Goal: Task Accomplishment & Management: Complete application form

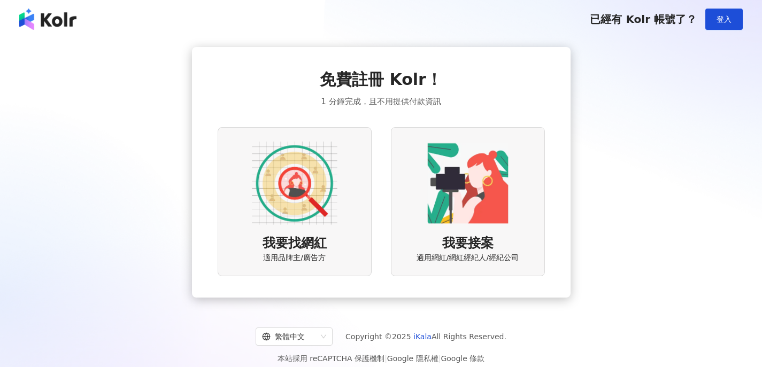
click at [327, 215] on img at bounding box center [295, 184] width 86 height 86
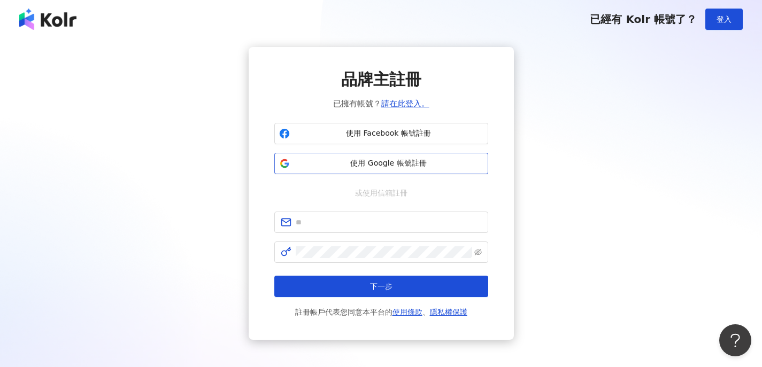
click at [347, 159] on span "使用 Google 帳號註冊" at bounding box center [388, 163] width 189 height 11
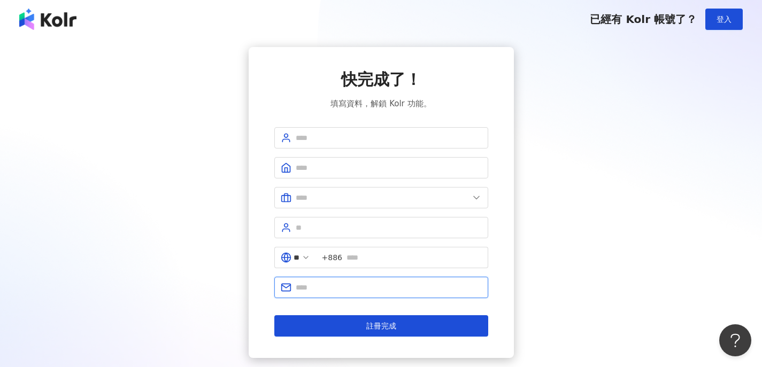
click at [343, 283] on input "text" at bounding box center [389, 288] width 186 height 12
type input "*"
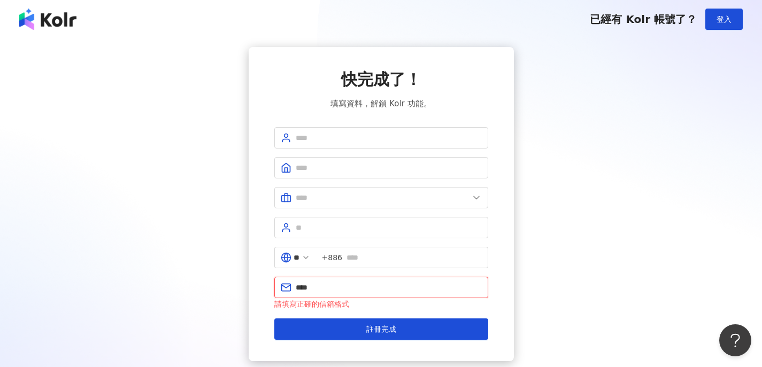
click at [385, 282] on input "****" at bounding box center [389, 288] width 186 height 12
paste input "**********"
type input "**********"
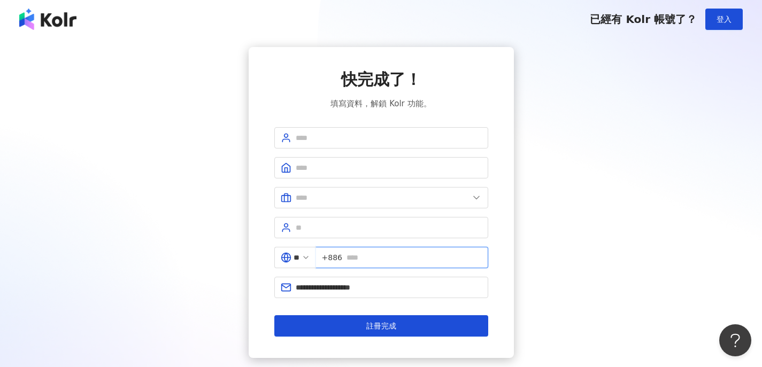
click at [354, 255] on input "text" at bounding box center [413, 258] width 135 height 12
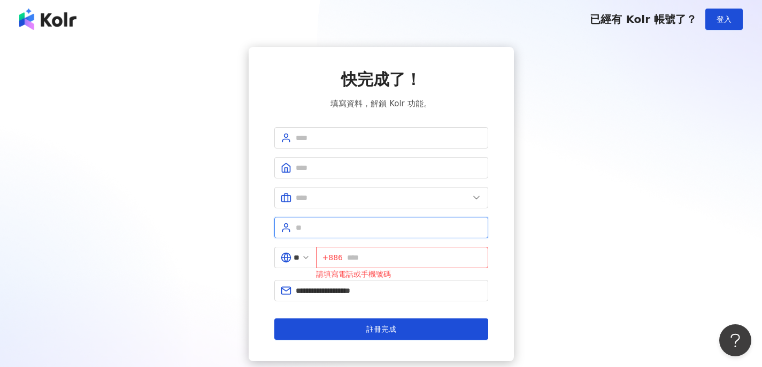
click at [406, 230] on input "text" at bounding box center [389, 228] width 186 height 12
type input "*******"
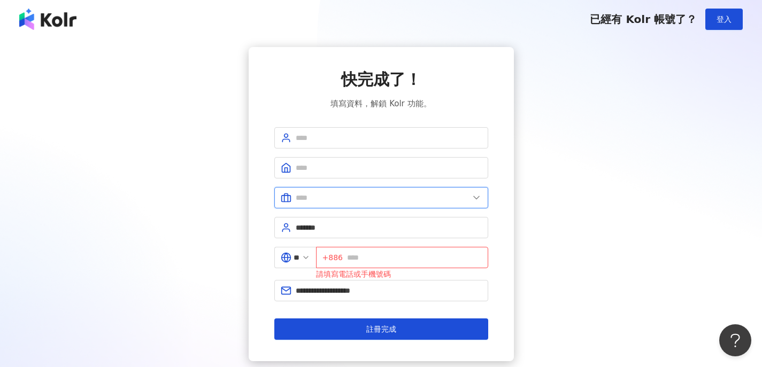
click at [336, 195] on input "text" at bounding box center [382, 198] width 173 height 12
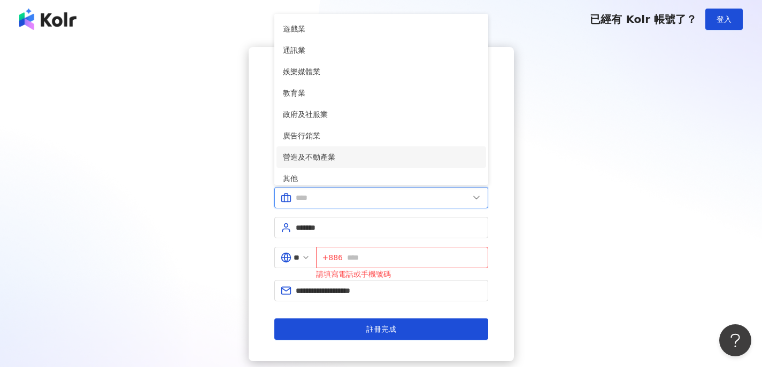
scroll to position [170, 0]
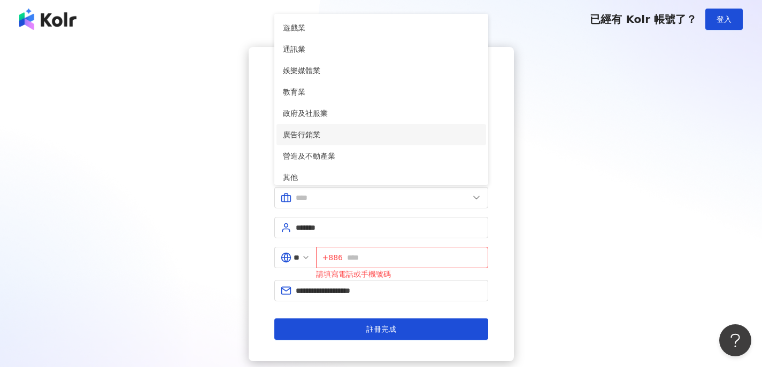
click at [322, 134] on span "廣告行銷業" at bounding box center [381, 135] width 197 height 12
type input "*****"
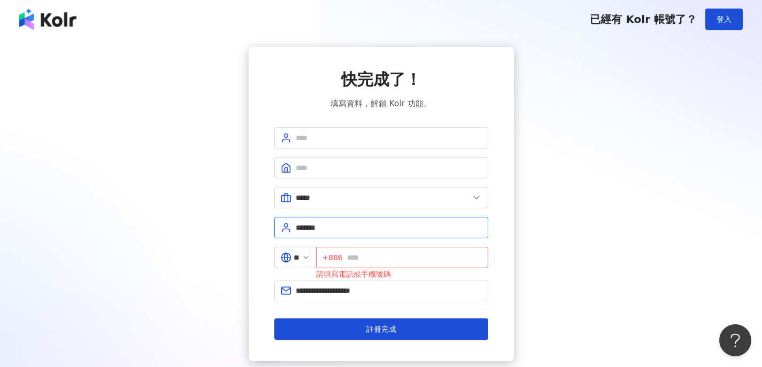
click at [329, 226] on input "*******" at bounding box center [389, 228] width 186 height 12
type input "**"
click at [323, 161] on span at bounding box center [381, 167] width 214 height 21
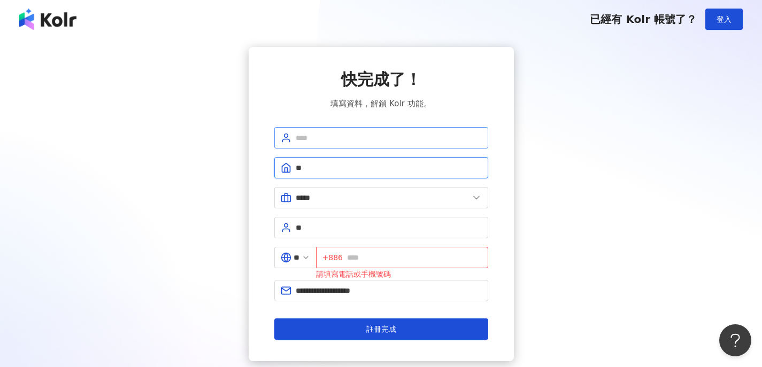
type input "**"
click at [411, 135] on input "text" at bounding box center [389, 138] width 186 height 12
type input "*"
type input "****"
click at [417, 258] on input "text" at bounding box center [414, 258] width 135 height 12
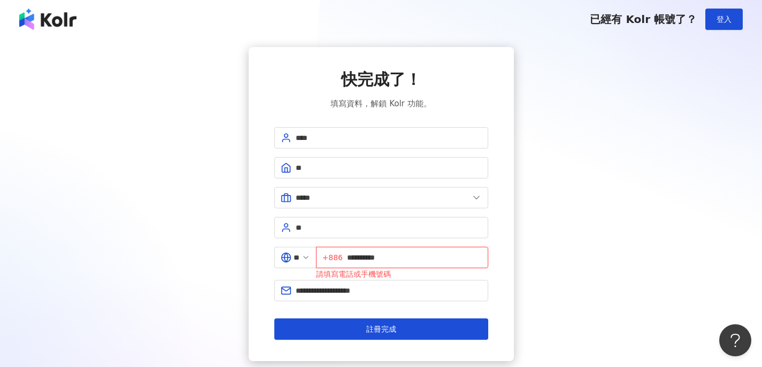
click at [382, 258] on input "**********" at bounding box center [414, 258] width 135 height 12
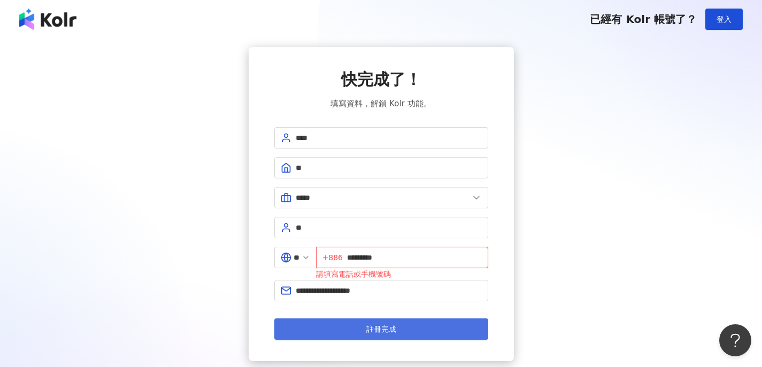
type input "*********"
click at [392, 330] on span "註冊完成" at bounding box center [381, 329] width 30 height 9
click at [391, 325] on span "註冊完成" at bounding box center [381, 329] width 30 height 9
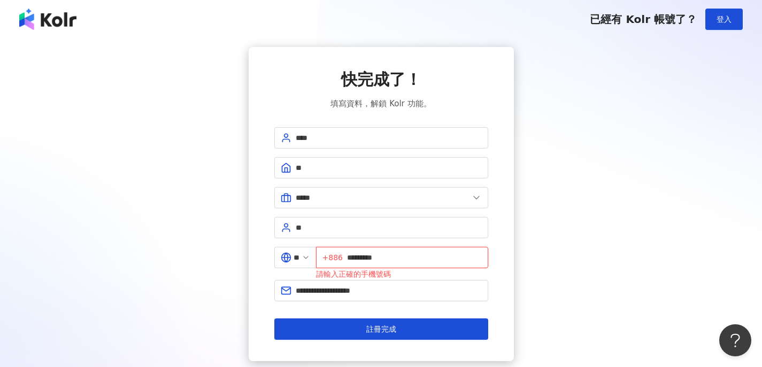
click at [400, 262] on input "*********" at bounding box center [414, 258] width 135 height 12
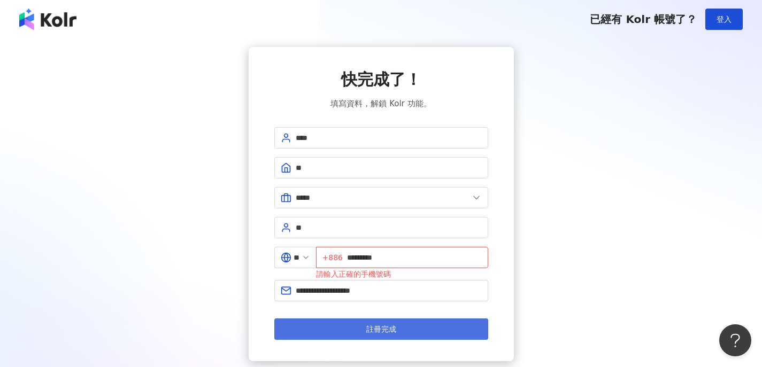
click at [430, 322] on button "註冊完成" at bounding box center [381, 329] width 214 height 21
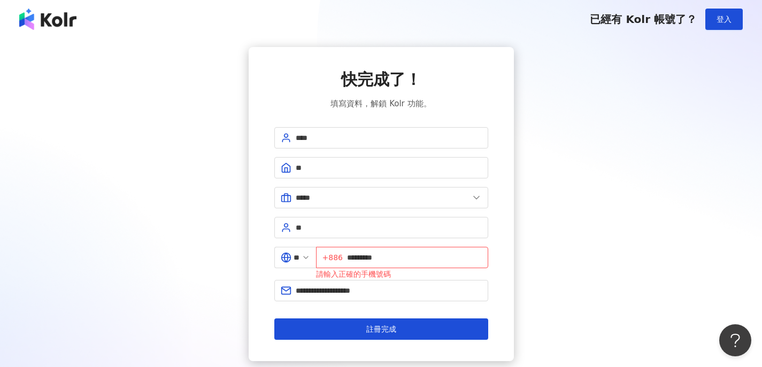
click at [582, 329] on div "**********" at bounding box center [381, 204] width 736 height 314
click at [353, 258] on input "*********" at bounding box center [414, 258] width 135 height 12
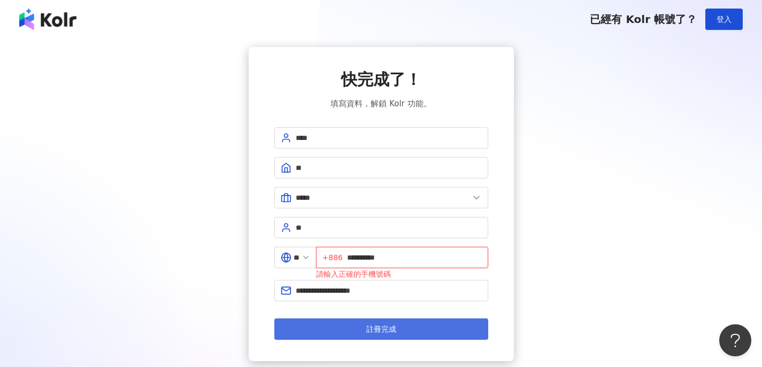
type input "**********"
click at [392, 333] on span "註冊完成" at bounding box center [381, 329] width 30 height 9
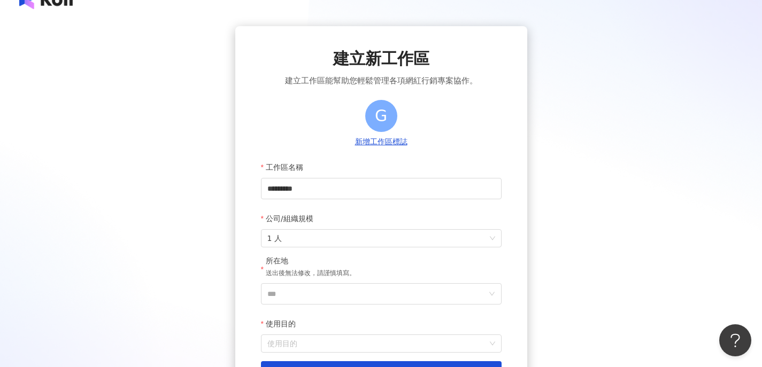
scroll to position [44, 0]
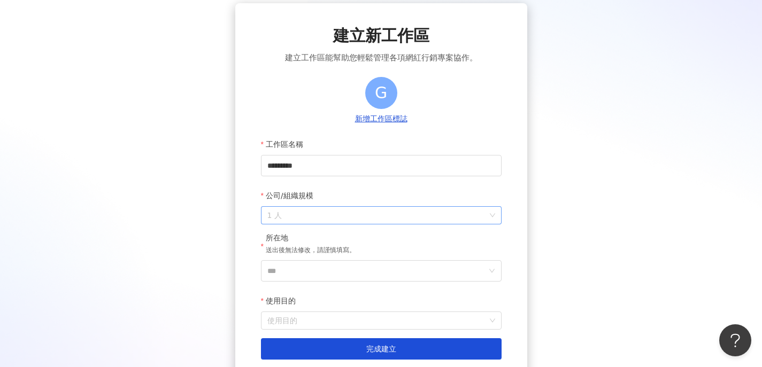
click at [330, 221] on span "1 人" at bounding box center [381, 215] width 228 height 17
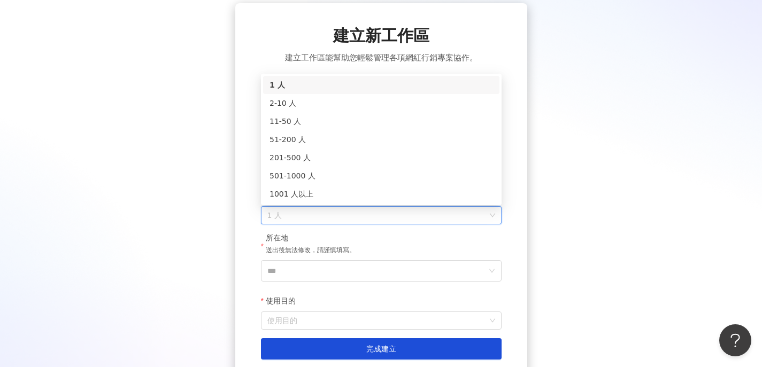
click at [510, 247] on div "建立新工作區 建立工作區能幫助您輕鬆管理各項網紅行銷專案協作。 G 新增工作區標誌 工作區名稱 ********* 公司/組織規模 1 人 所在地 送出後無法…" at bounding box center [381, 192] width 292 height 378
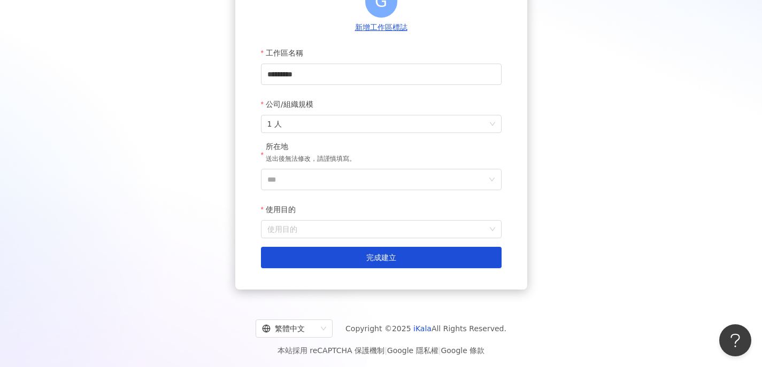
scroll to position [139, 0]
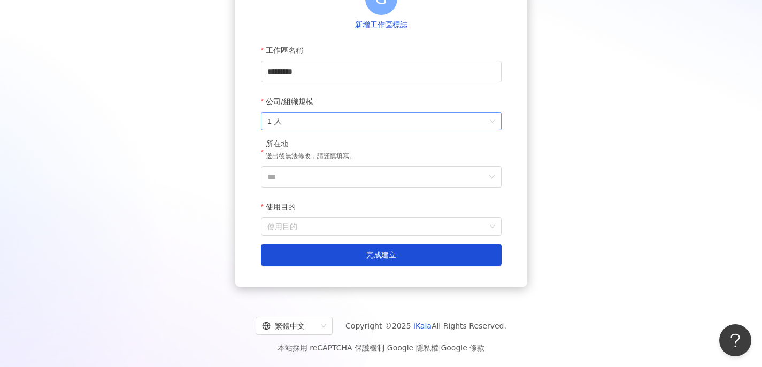
click at [343, 114] on span "1 人" at bounding box center [381, 121] width 228 height 17
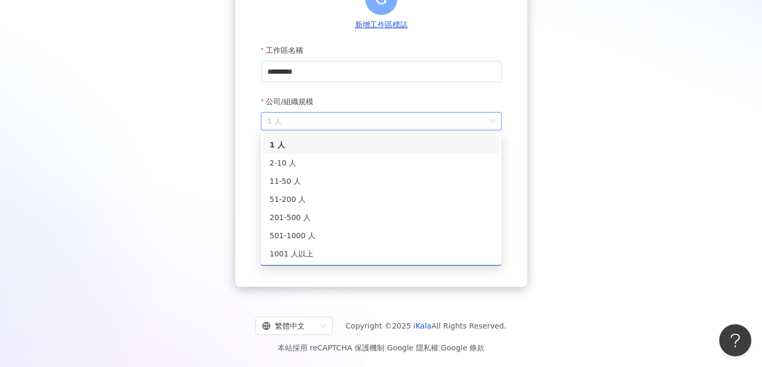
click at [341, 116] on span "1 人" at bounding box center [381, 121] width 228 height 17
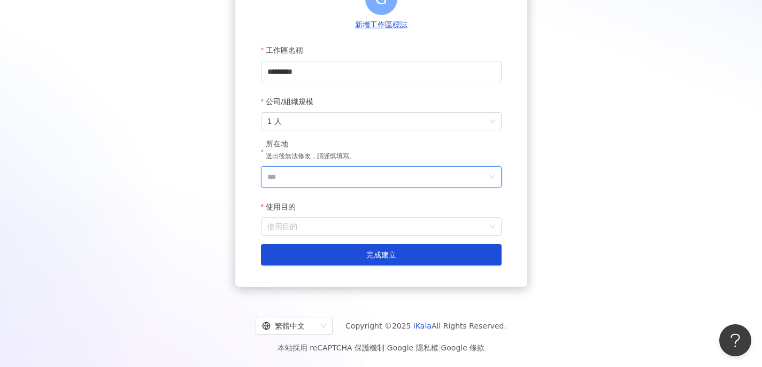
click at [330, 181] on input "***" at bounding box center [376, 177] width 219 height 20
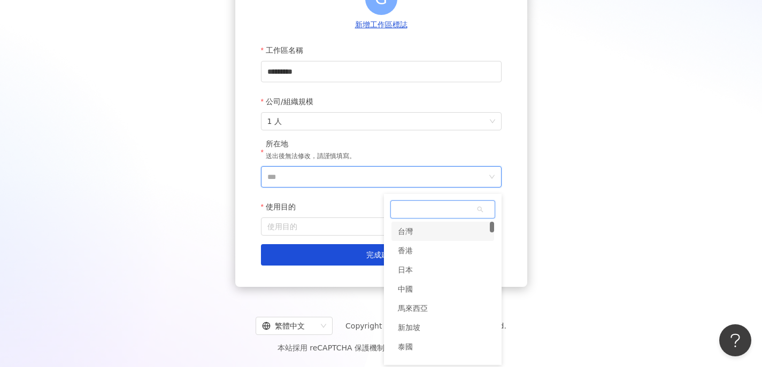
click at [420, 224] on div "台灣" at bounding box center [442, 231] width 103 height 19
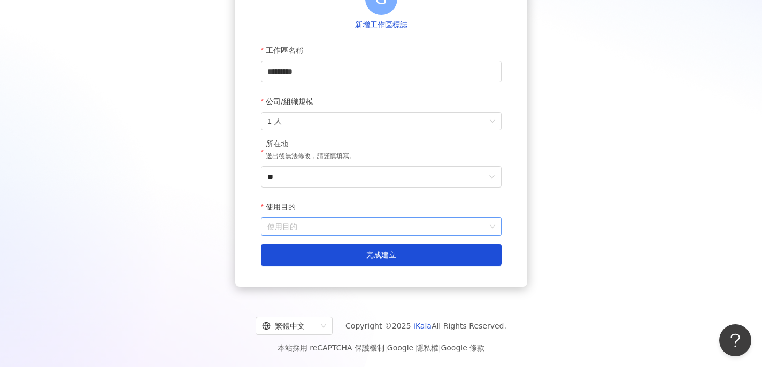
click at [405, 227] on input "使用目的" at bounding box center [381, 226] width 228 height 17
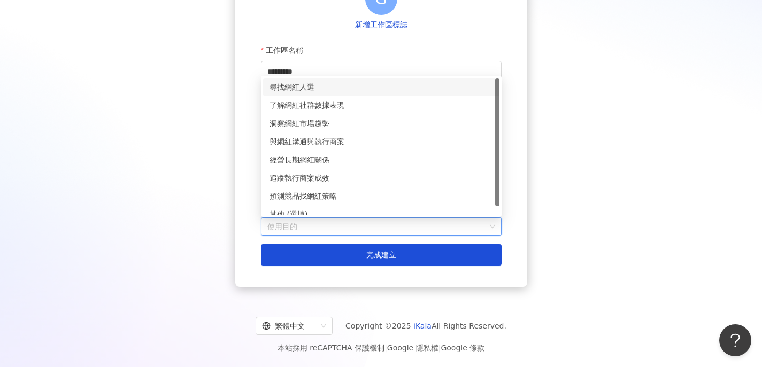
click at [376, 91] on div "尋找網紅人選" at bounding box center [380, 87] width 223 height 12
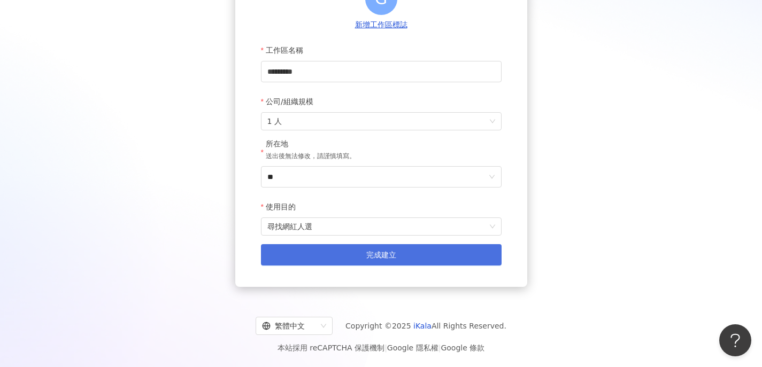
click at [376, 255] on span "完成建立" at bounding box center [381, 255] width 30 height 9
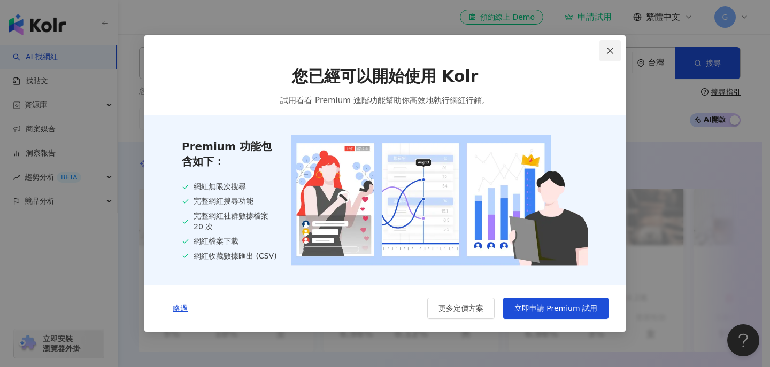
click at [618, 49] on span "Close" at bounding box center [609, 50] width 21 height 9
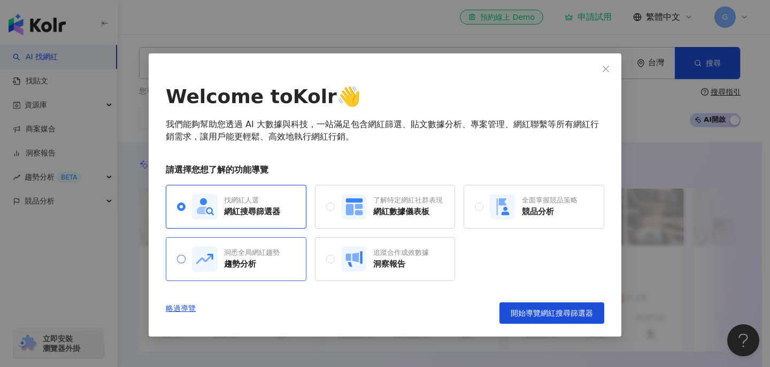
click at [265, 270] on div "洞悉全局網紅趨勢 趨勢分析" at bounding box center [236, 259] width 88 height 26
click at [368, 211] on div "了解特定網紅社群表現 網紅數據儀表板" at bounding box center [392, 207] width 102 height 26
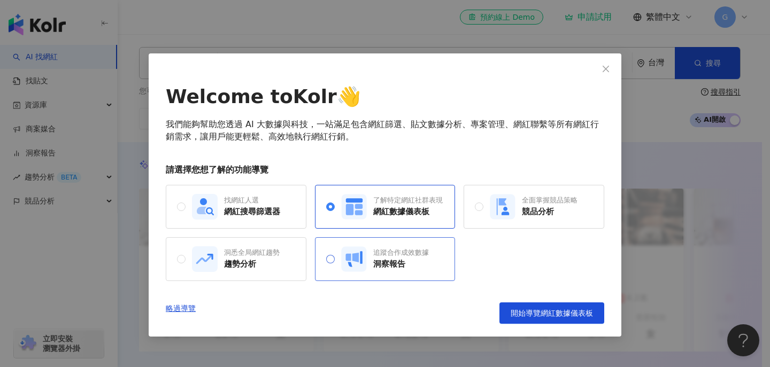
click at [377, 267] on div "洞察報告" at bounding box center [401, 264] width 56 height 11
click at [506, 205] on rect at bounding box center [502, 206] width 25 height 25
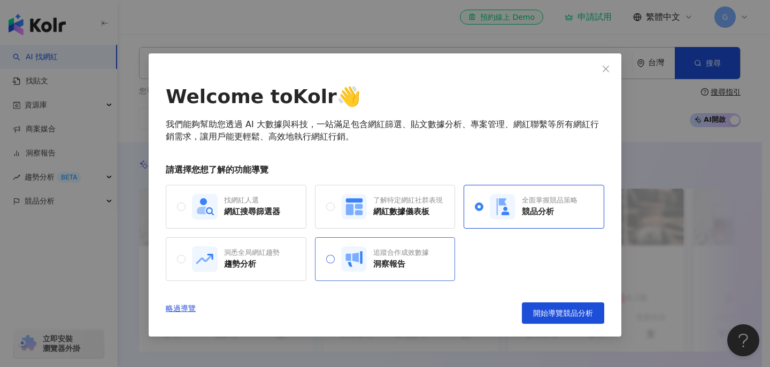
click at [394, 266] on div "洞察報告" at bounding box center [401, 264] width 56 height 11
click at [363, 195] on rect at bounding box center [353, 206] width 25 height 25
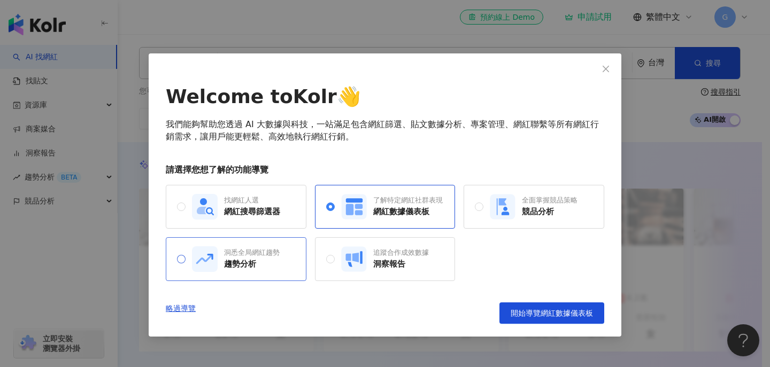
click at [280, 267] on div "洞悉全局網紅趨勢 趨勢分析" at bounding box center [236, 259] width 141 height 44
click at [370, 206] on div "了解特定網紅社群表現 網紅數據儀表板" at bounding box center [392, 207] width 102 height 26
click at [281, 216] on div "找網紅人選 網紅搜尋篩選器" at bounding box center [236, 207] width 141 height 44
click at [391, 206] on div "網紅數據儀表板" at bounding box center [407, 211] width 69 height 11
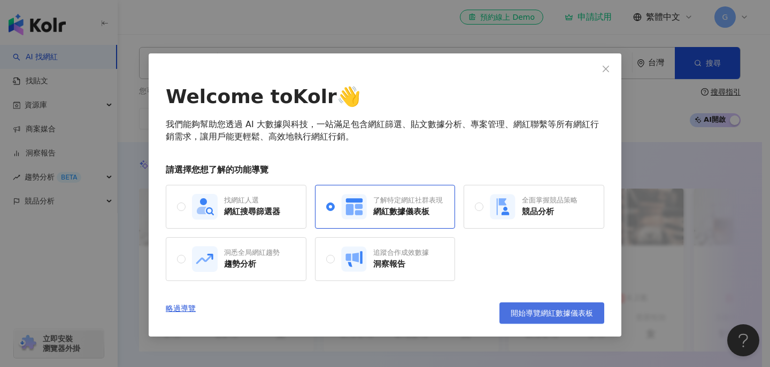
click at [556, 311] on span "開始導覽網紅數據儀表板" at bounding box center [551, 313] width 82 height 9
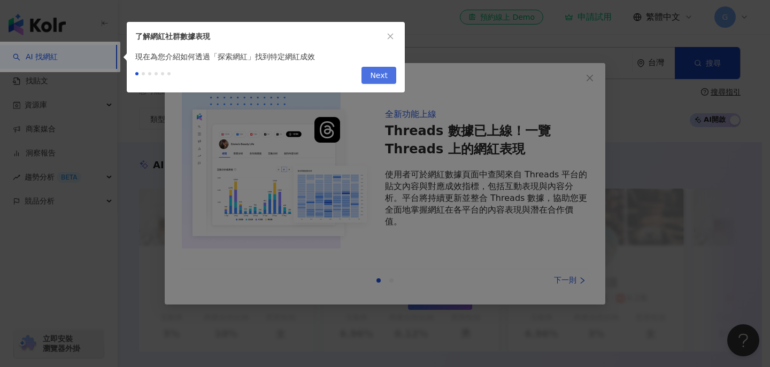
click at [372, 79] on span "Next" at bounding box center [379, 75] width 18 height 17
click at [372, 79] on div at bounding box center [385, 183] width 770 height 367
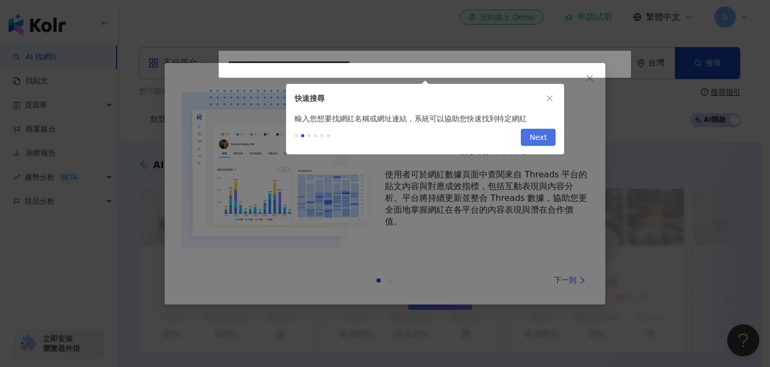
type input "**********"
click at [372, 79] on div at bounding box center [385, 183] width 770 height 367
click at [552, 95] on icon "close" at bounding box center [549, 98] width 7 height 7
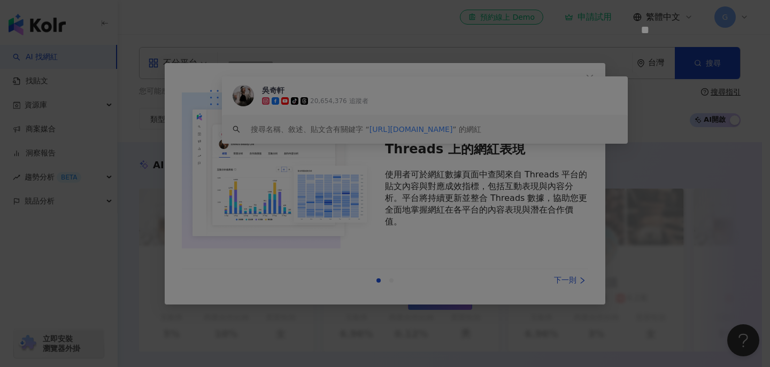
click at [450, 263] on div at bounding box center [385, 183] width 770 height 367
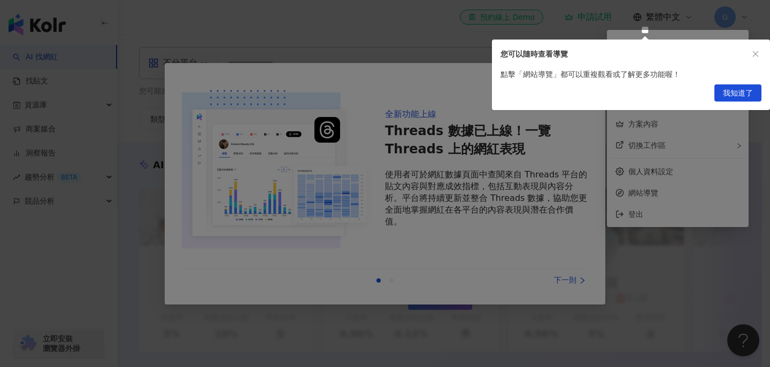
drag, startPoint x: 743, startPoint y: 99, endPoint x: 730, endPoint y: 108, distance: 16.5
click at [743, 99] on span "我知道了" at bounding box center [738, 93] width 30 height 17
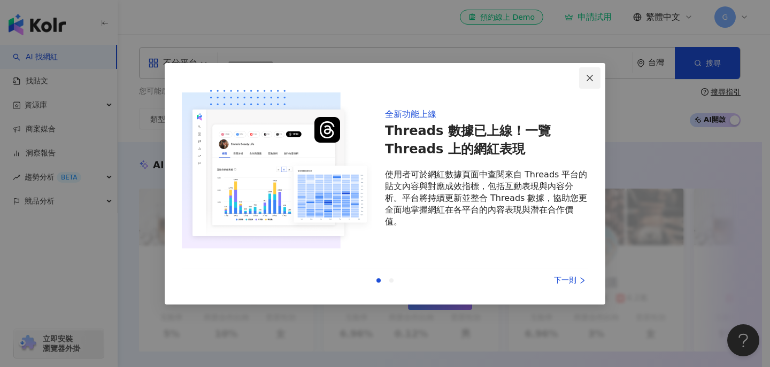
click at [588, 74] on icon "close" at bounding box center [589, 78] width 9 height 9
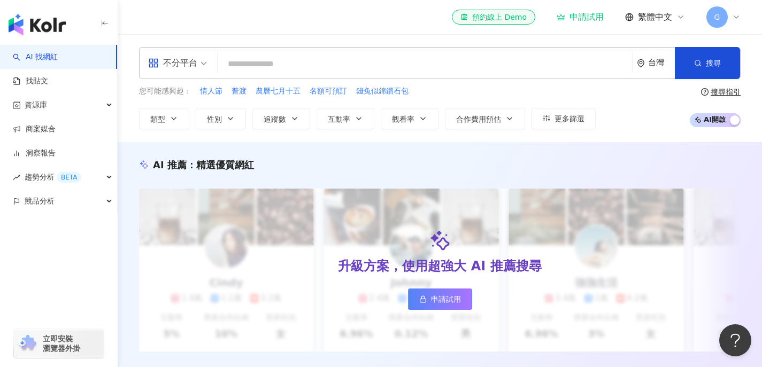
click at [438, 67] on input "search" at bounding box center [425, 64] width 406 height 20
paste input "**********"
type input "**********"
paste input "********"
type input "********"
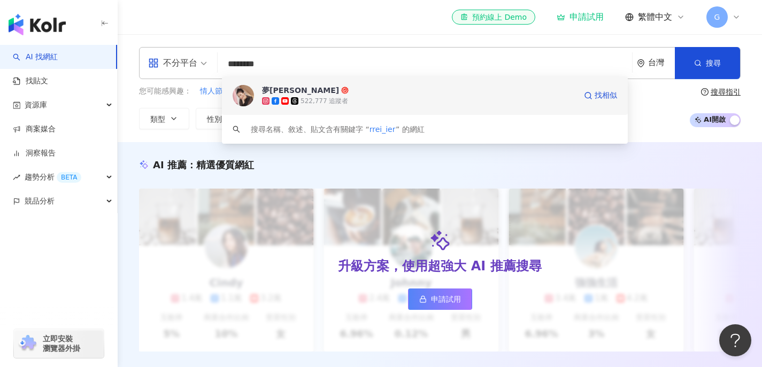
click at [460, 99] on div "522,777 追蹤者" at bounding box center [419, 101] width 314 height 11
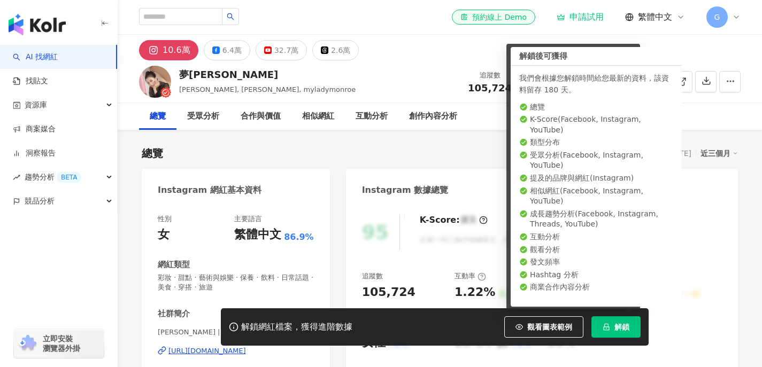
click at [191, 175] on div "Instagram 網紅基本資料" at bounding box center [236, 186] width 188 height 35
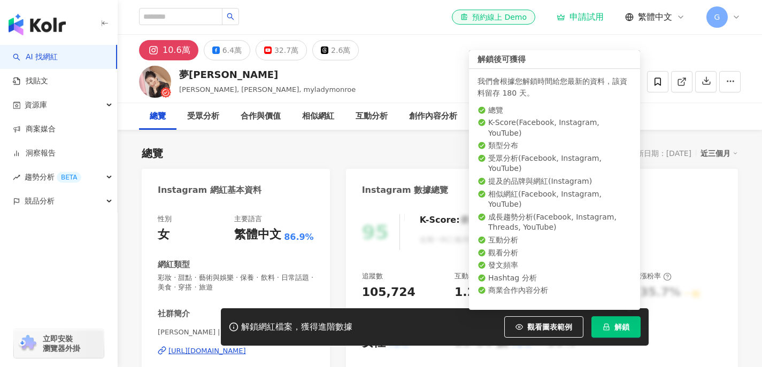
scroll to position [112, 0]
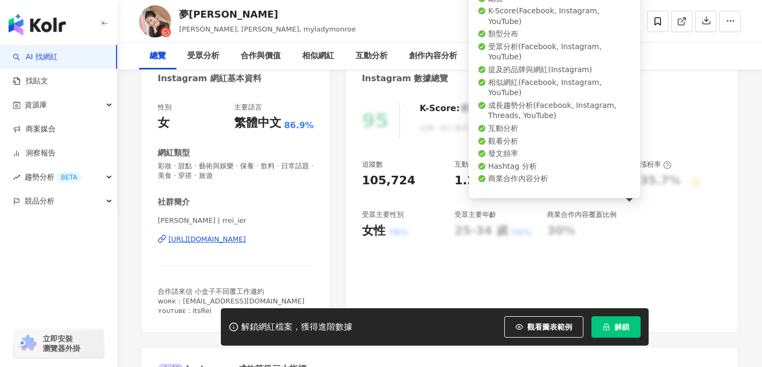
click at [411, 148] on div "95 K-Score : 優良 近期一到三個月積極發文，且漲粉率與互動率高。 查看說明 追蹤數 105,724 互動率 1.22% 良好 觀看率 50.9% …" at bounding box center [542, 212] width 392 height 240
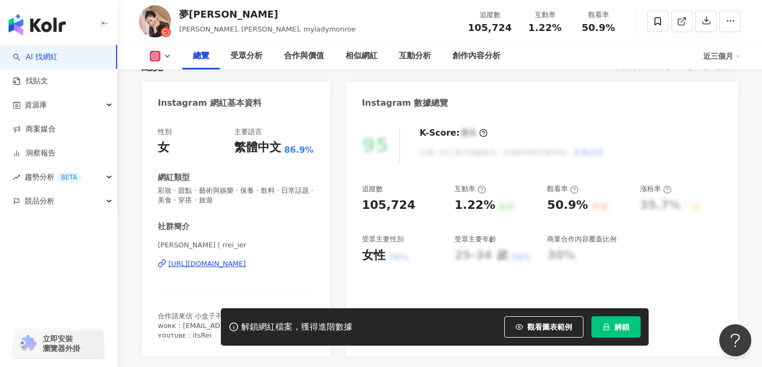
scroll to position [89, 0]
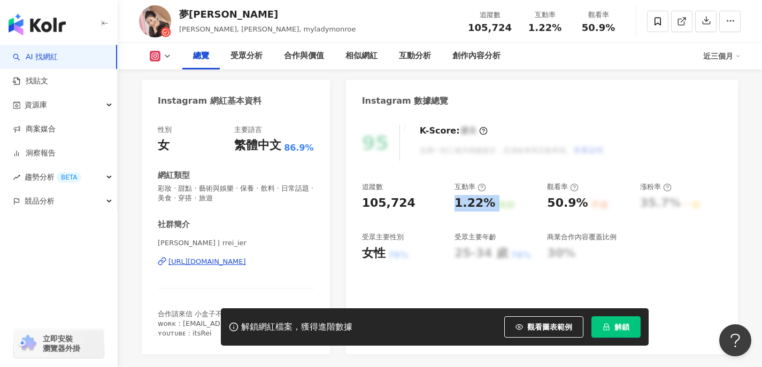
drag, startPoint x: 451, startPoint y: 209, endPoint x: 503, endPoint y: 203, distance: 52.2
click at [503, 203] on div "追蹤數 105,724 互動率 1.22% 良好 觀看率 50.9% 不佳 漲粉率 35.7% 一般 受眾主要性別 女性 76% 受眾主要年齡 25-34 歲…" at bounding box center [542, 221] width 360 height 79
copy div "1.22% 良好"
drag, startPoint x: 547, startPoint y: 204, endPoint x: 583, endPoint y: 204, distance: 35.8
click at [583, 204] on div "50.9% 不佳" at bounding box center [588, 203] width 82 height 17
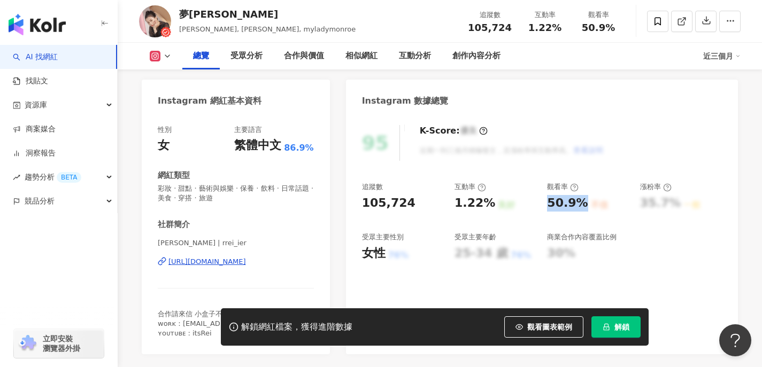
copy div "50.9%"
click at [484, 140] on div "K-Score : 優良 近期一到三個月積極發文，且漲粉率與互動率高。 查看說明" at bounding box center [506, 143] width 195 height 36
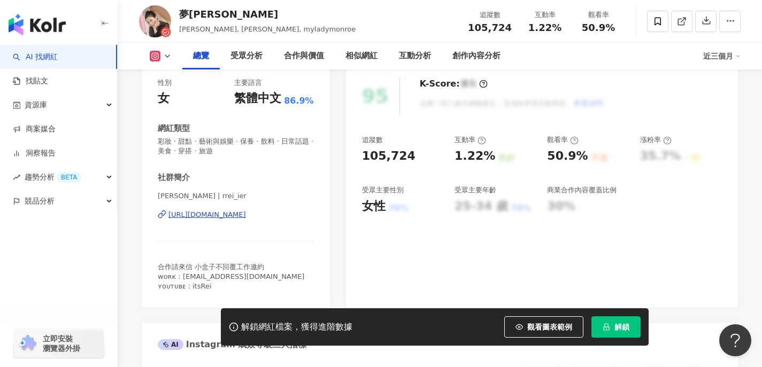
scroll to position [135, 0]
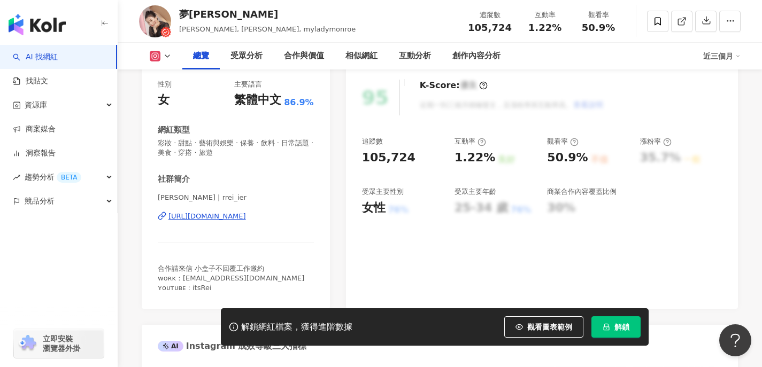
drag, startPoint x: 549, startPoint y: 215, endPoint x: 590, endPoint y: 215, distance: 41.2
click at [590, 215] on div "30%" at bounding box center [588, 208] width 82 height 17
click at [623, 323] on span "解鎖" at bounding box center [621, 327] width 15 height 9
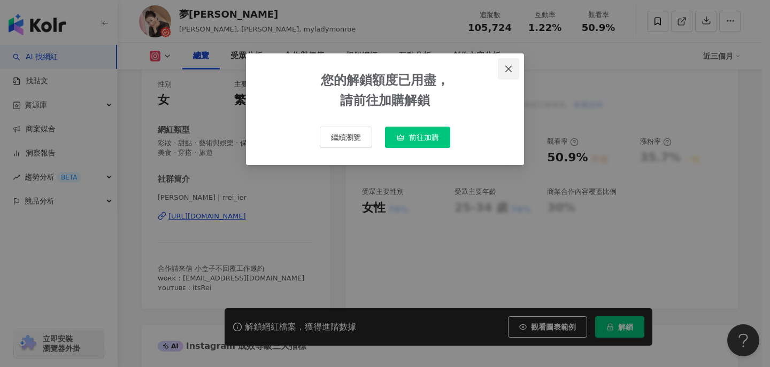
click at [509, 74] on button "Close" at bounding box center [508, 68] width 21 height 21
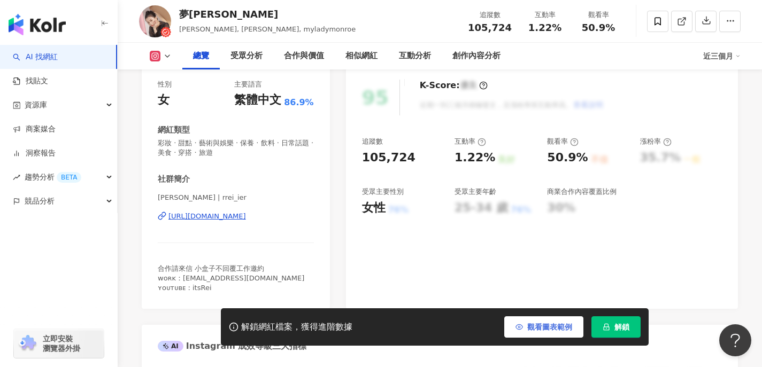
click at [533, 329] on span "觀看圖表範例" at bounding box center [549, 327] width 45 height 9
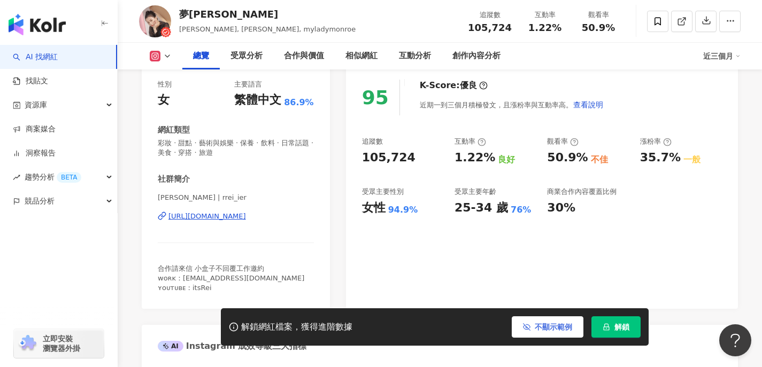
click at [568, 323] on span "不顯示範例" at bounding box center [552, 327] width 37 height 9
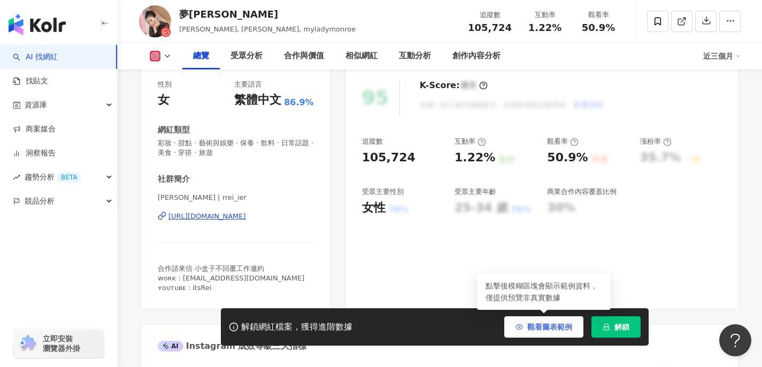
click at [545, 327] on span "觀看圖表範例" at bounding box center [549, 327] width 45 height 9
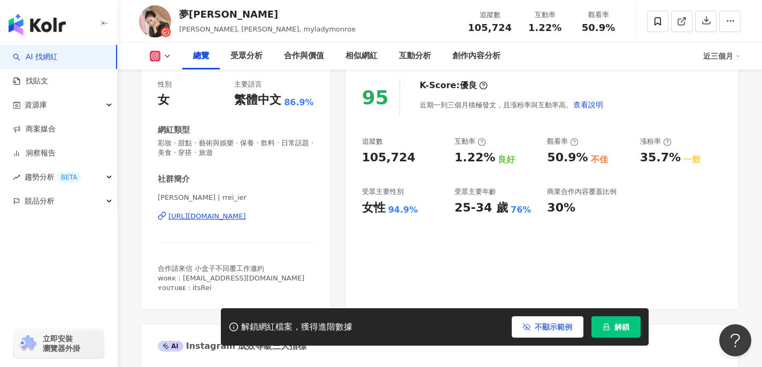
click at [545, 327] on span "不顯示範例" at bounding box center [552, 327] width 37 height 9
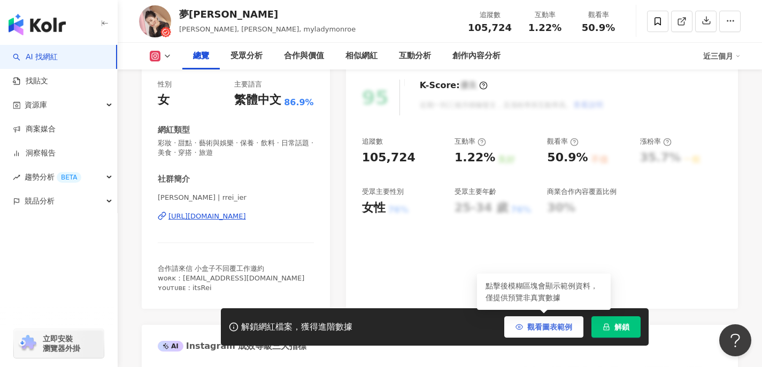
click at [545, 327] on span "觀看圖表範例" at bounding box center [549, 327] width 45 height 9
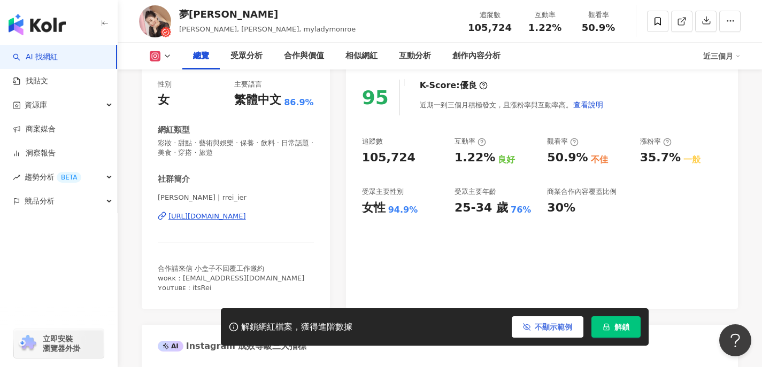
click at [545, 327] on span "不顯示範例" at bounding box center [552, 327] width 37 height 9
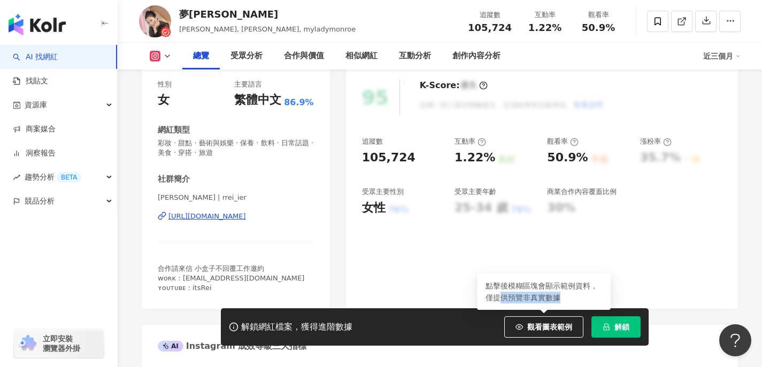
drag, startPoint x: 501, startPoint y: 298, endPoint x: 540, endPoint y: 306, distance: 39.8
click at [540, 306] on div "點擊後模糊區塊會顯示範例資料，僅提供預覽非真實數據" at bounding box center [544, 292] width 134 height 36
click at [566, 302] on div "點擊後模糊區塊會顯示範例資料，僅提供預覽非真實數據" at bounding box center [544, 292] width 134 height 36
drag, startPoint x: 564, startPoint y: 302, endPoint x: 554, endPoint y: 297, distance: 12.0
click at [554, 297] on div "點擊後模糊區塊會顯示範例資料，僅提供預覽非真實數據" at bounding box center [544, 292] width 134 height 36
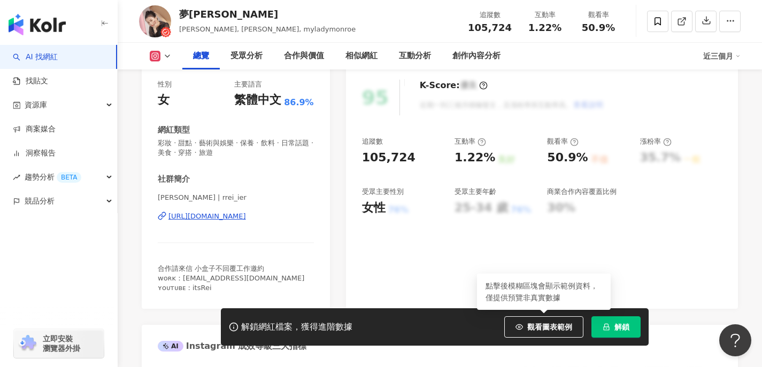
click at [554, 297] on div "點擊後模糊區塊會顯示範例資料，僅提供預覽非真實數據" at bounding box center [544, 292] width 134 height 36
click at [552, 328] on span "觀看圖表範例" at bounding box center [549, 327] width 45 height 9
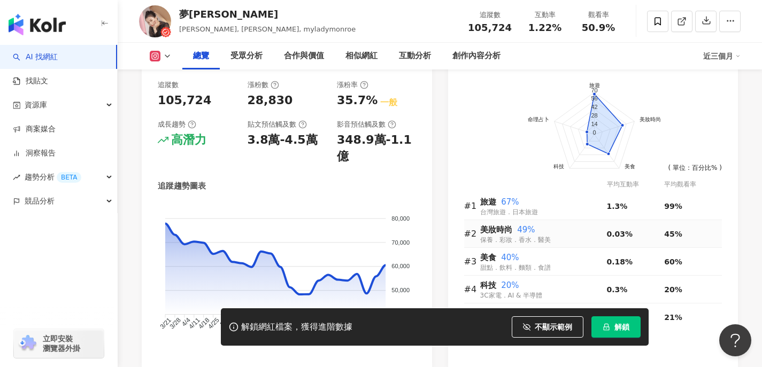
scroll to position [628, 0]
click at [603, 319] on button "解鎖" at bounding box center [615, 326] width 49 height 21
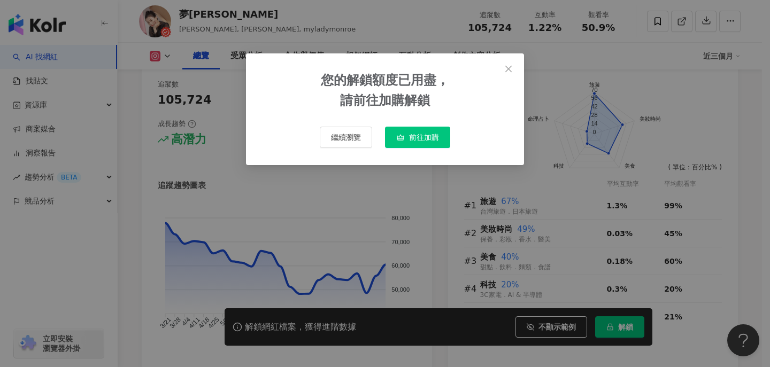
click at [426, 131] on button "前往加購" at bounding box center [417, 137] width 65 height 21
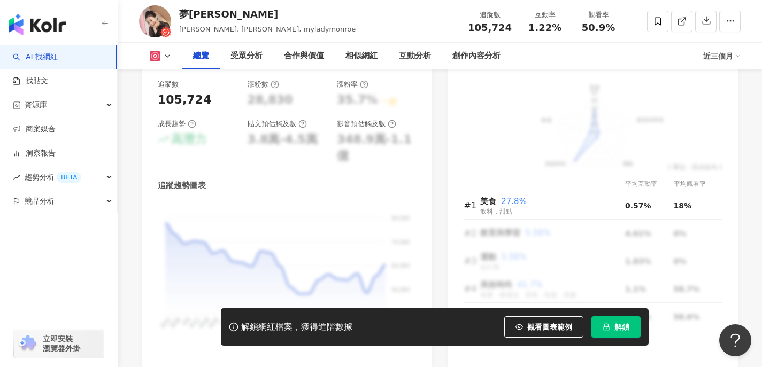
scroll to position [83, 0]
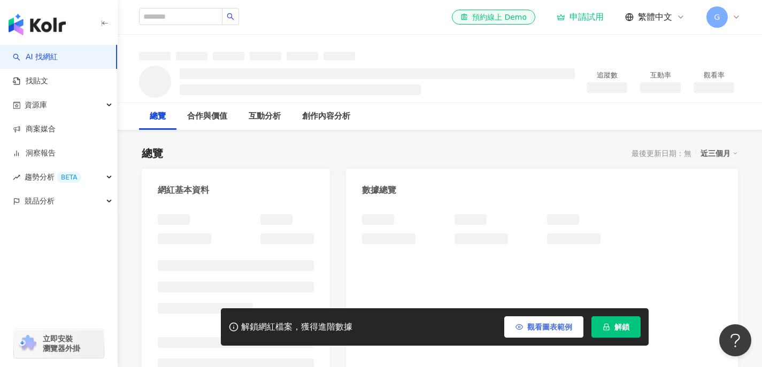
click at [533, 323] on span "觀看圖表範例" at bounding box center [549, 327] width 45 height 9
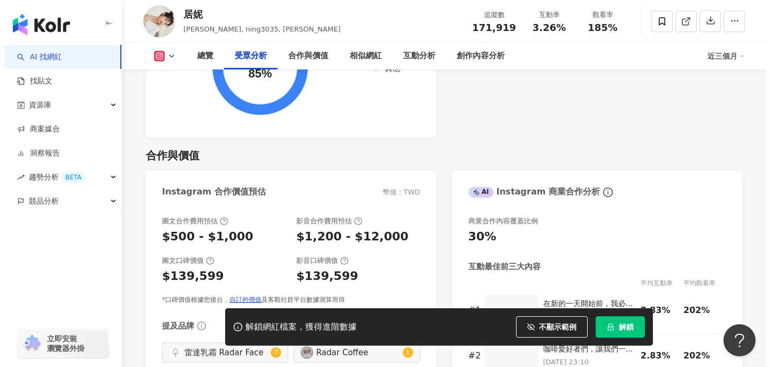
scroll to position [1587, 0]
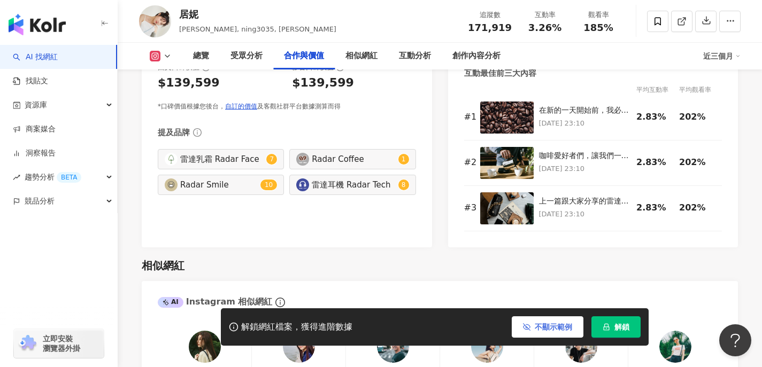
click at [561, 320] on button "不顯示範例" at bounding box center [547, 326] width 72 height 21
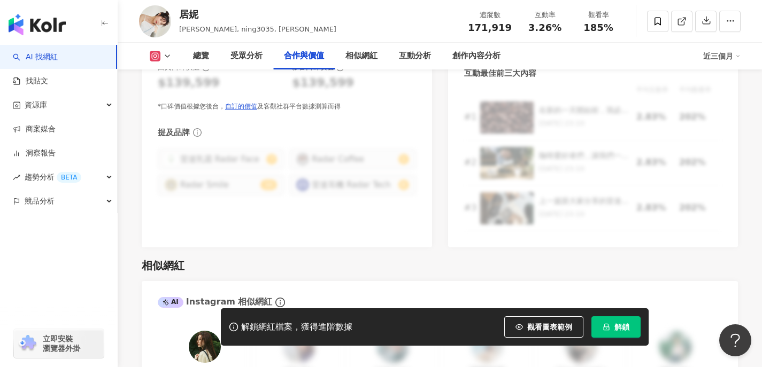
click at [614, 319] on button "解鎖" at bounding box center [615, 326] width 49 height 21
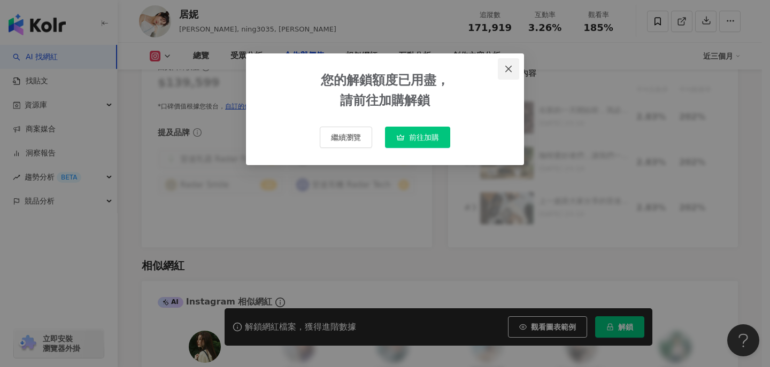
click at [507, 66] on icon "close" at bounding box center [508, 69] width 9 height 9
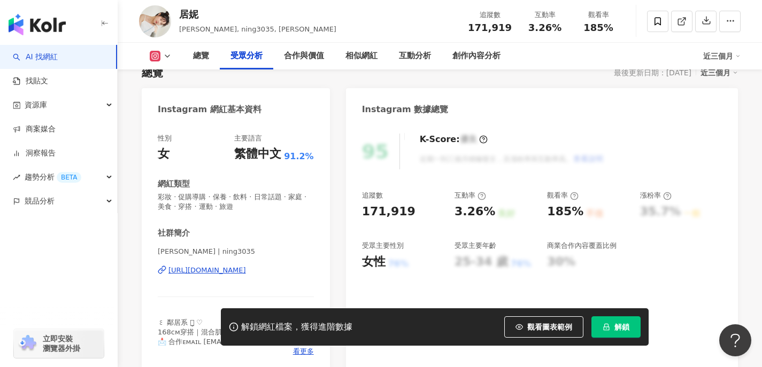
scroll to position [1070, 0]
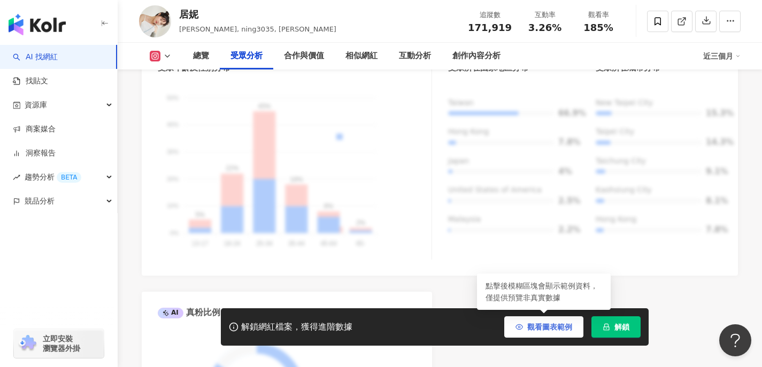
click at [539, 330] on span "觀看圖表範例" at bounding box center [549, 327] width 45 height 9
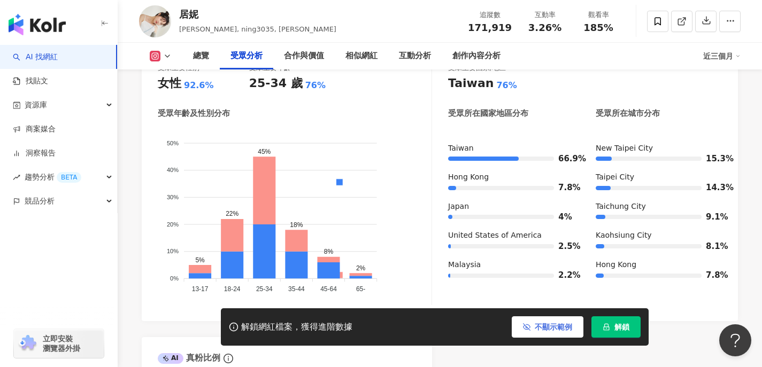
scroll to position [1024, 0]
click at [558, 331] on span "不顯示範例" at bounding box center [552, 327] width 37 height 9
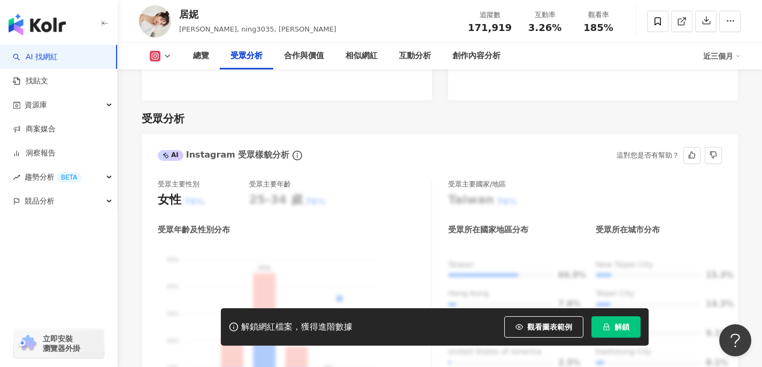
scroll to position [909, 0]
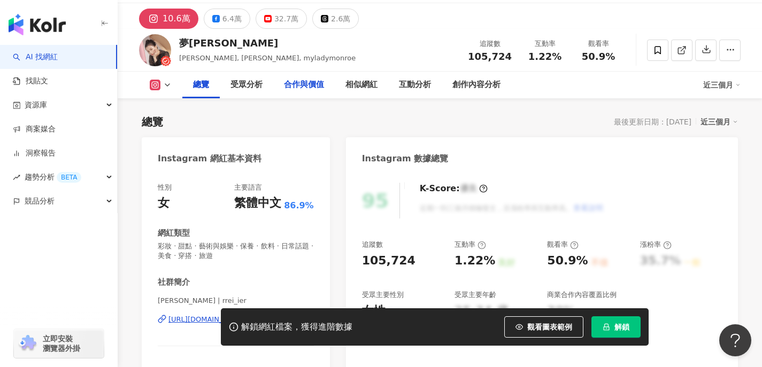
scroll to position [32, 0]
drag, startPoint x: 481, startPoint y: 88, endPoint x: 459, endPoint y: 111, distance: 31.4
click at [480, 89] on div "創作內容分析" at bounding box center [476, 85] width 48 height 13
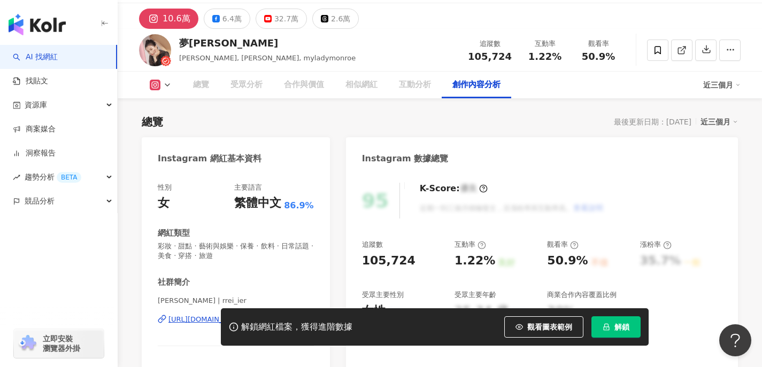
scroll to position [3049, 0]
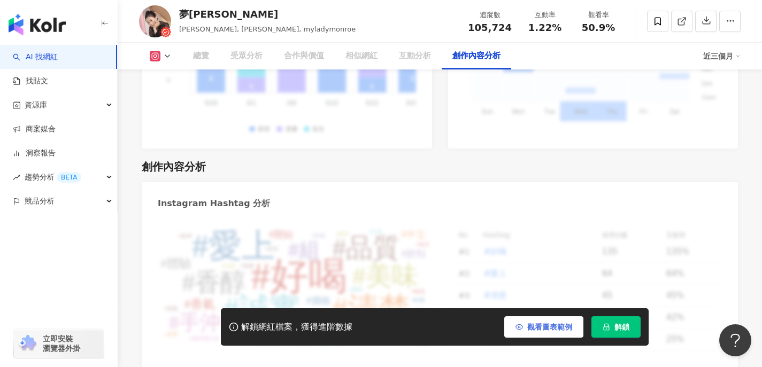
click at [531, 325] on span "觀看圖表範例" at bounding box center [549, 327] width 45 height 9
click at [548, 331] on span "觀看圖表範例" at bounding box center [549, 327] width 45 height 9
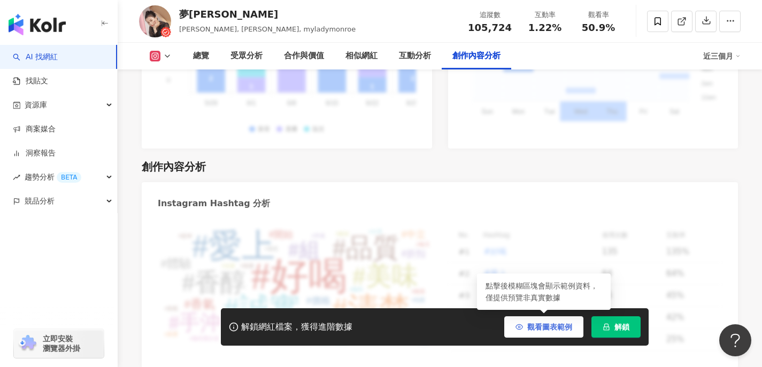
scroll to position [3078, 0]
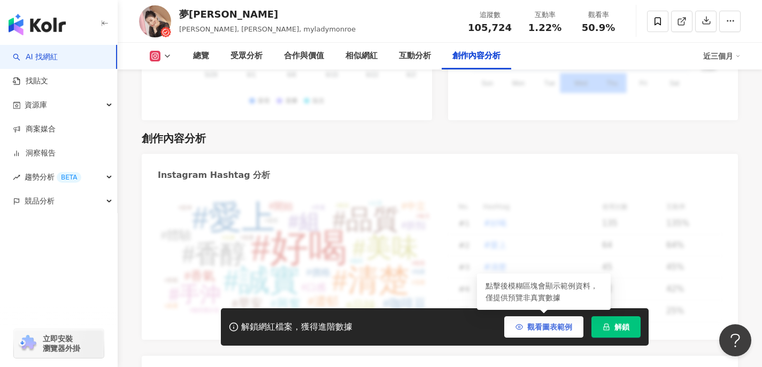
click at [522, 325] on button "觀看圖表範例" at bounding box center [543, 326] width 79 height 21
click at [521, 326] on button "觀看圖表範例" at bounding box center [543, 326] width 79 height 21
click at [401, 59] on div "互動分析" at bounding box center [415, 56] width 32 height 13
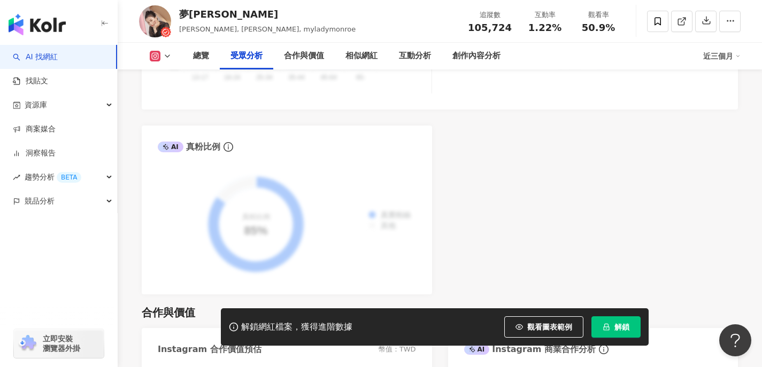
scroll to position [1258, 0]
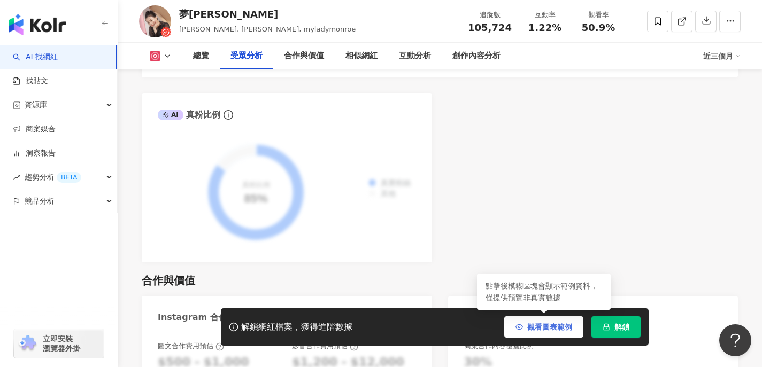
click at [527, 327] on span "觀看圖表範例" at bounding box center [549, 327] width 45 height 9
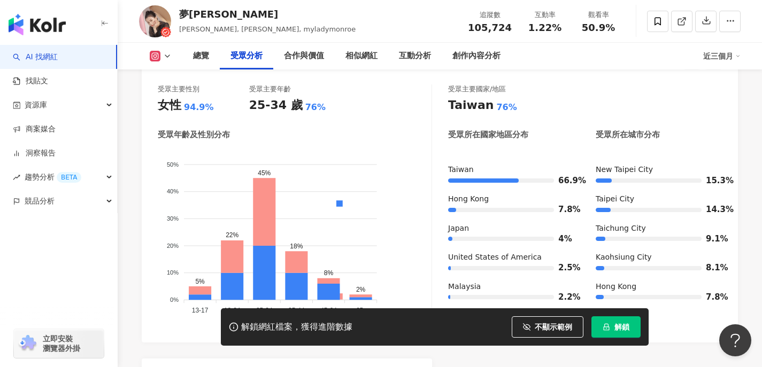
scroll to position [910, 0]
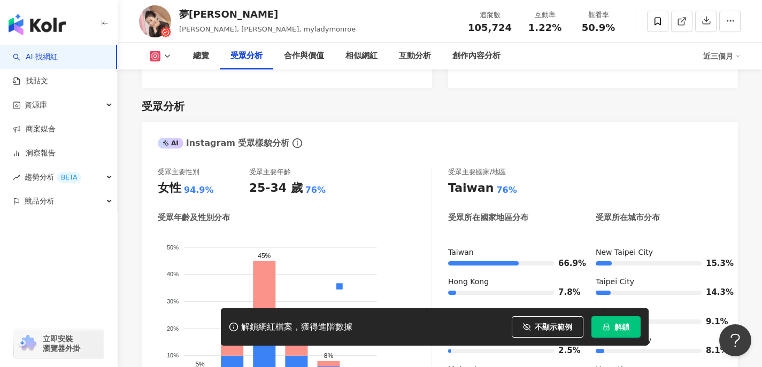
drag, startPoint x: 548, startPoint y: 320, endPoint x: 390, endPoint y: 257, distance: 170.3
click at [548, 320] on button "不顯示範例" at bounding box center [547, 326] width 72 height 21
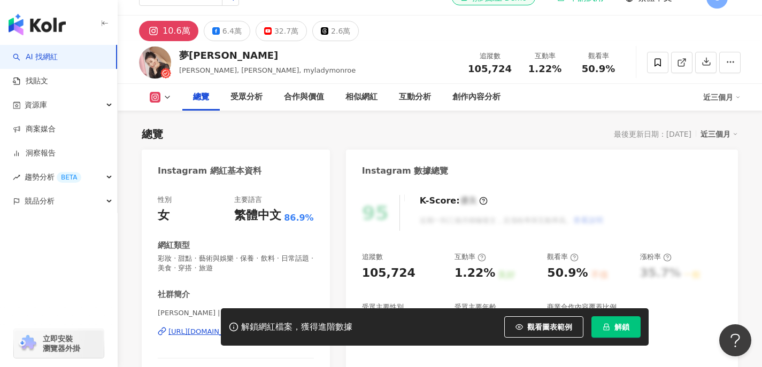
scroll to position [80, 0]
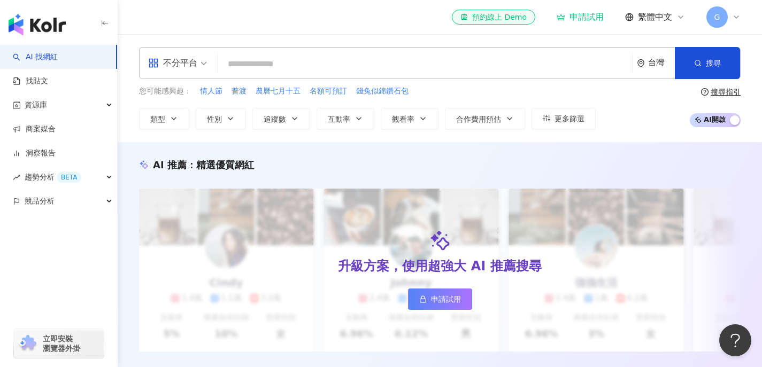
paste input "*********"
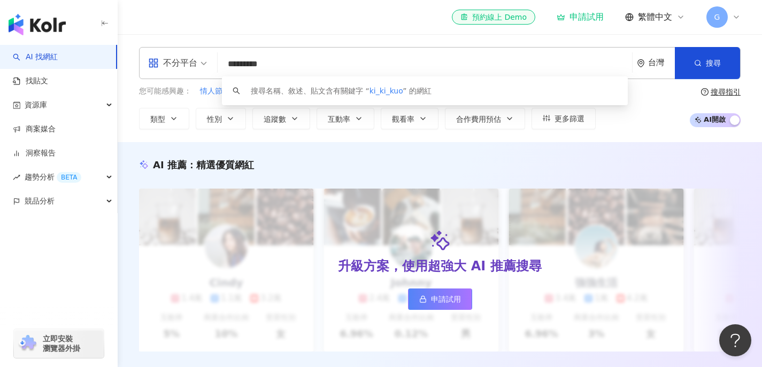
type input "**********"
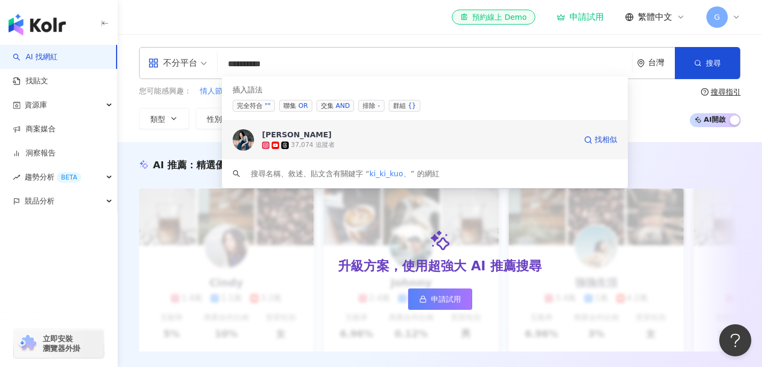
click at [289, 135] on span "[PERSON_NAME]" at bounding box center [419, 134] width 314 height 11
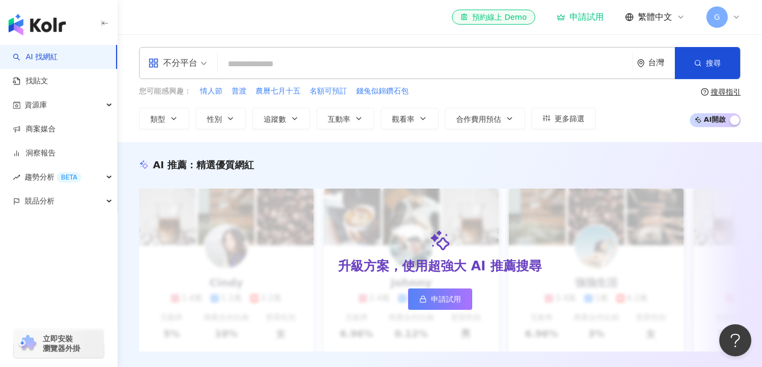
click at [306, 55] on input "search" at bounding box center [425, 64] width 406 height 20
paste input "***"
type input "***"
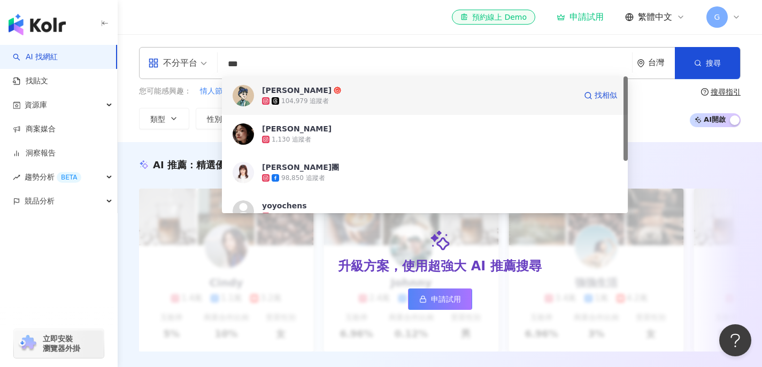
click at [309, 100] on div "104,979 追蹤者" at bounding box center [305, 101] width 48 height 9
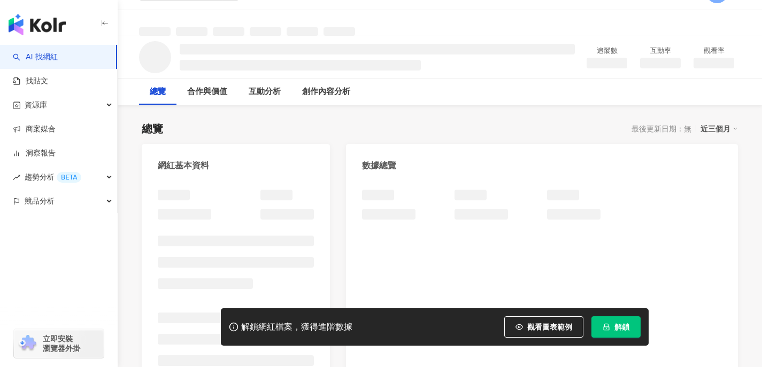
scroll to position [25, 0]
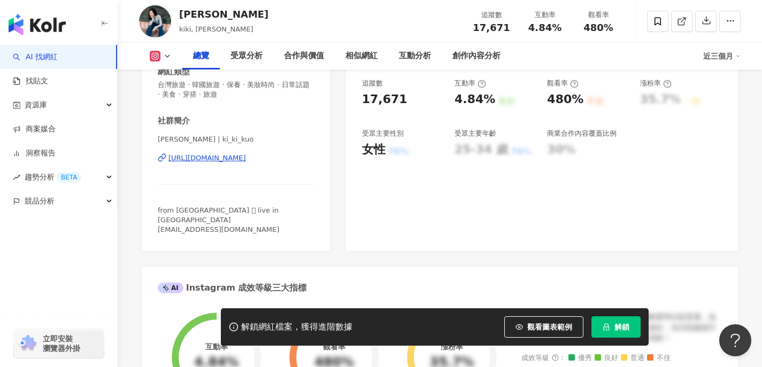
scroll to position [193, 0]
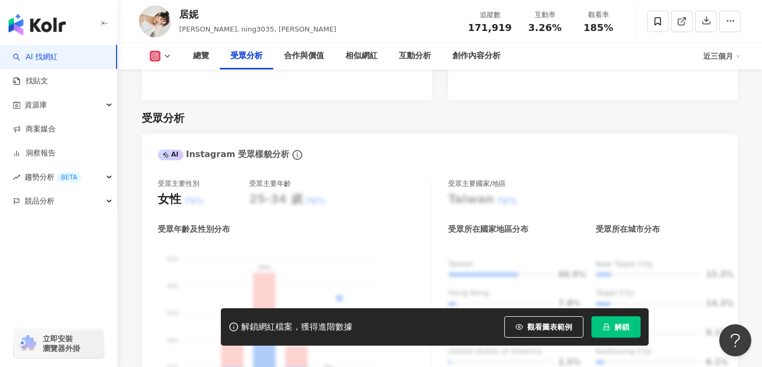
scroll to position [909, 0]
click at [179, 30] on span "Ginny, ning3035, 居妮Ginny Daily" at bounding box center [257, 29] width 157 height 8
copy span "Ginny"
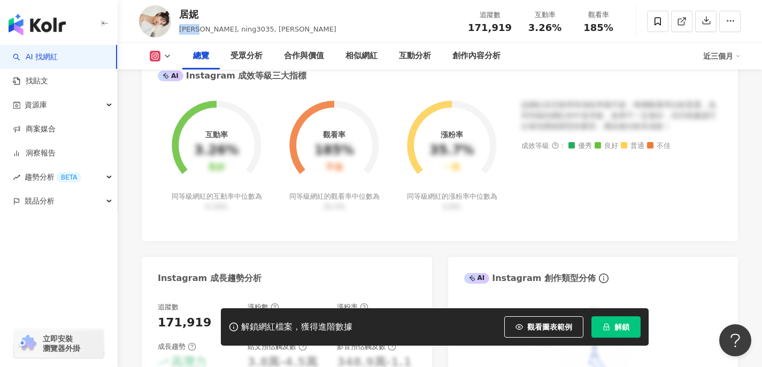
scroll to position [82, 0]
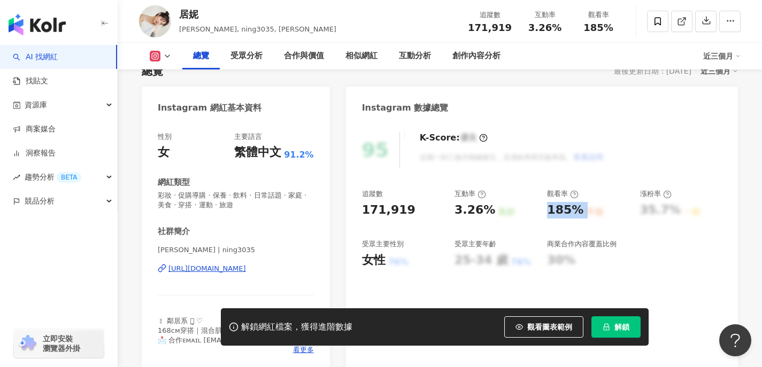
drag, startPoint x: 548, startPoint y: 210, endPoint x: 581, endPoint y: 209, distance: 33.2
click at [581, 209] on div "185% 不佳" at bounding box center [588, 210] width 82 height 17
click at [586, 209] on div "不佳" at bounding box center [594, 212] width 17 height 12
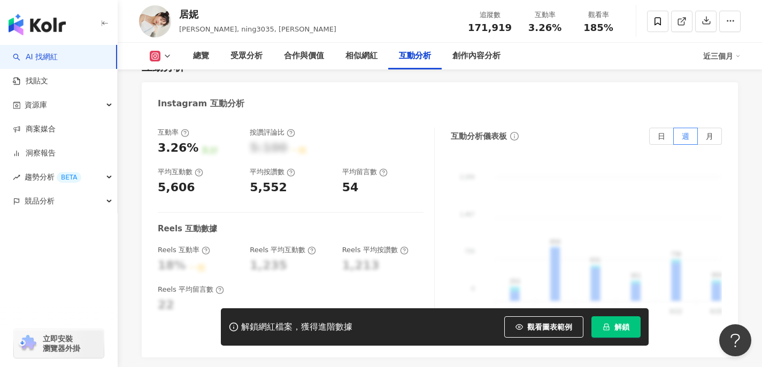
scroll to position [2224, 0]
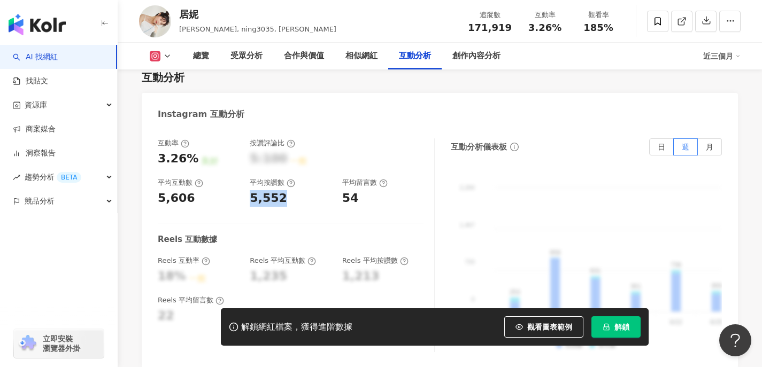
drag, startPoint x: 245, startPoint y: 116, endPoint x: 294, endPoint y: 118, distance: 48.7
click at [294, 138] on div "互動率 3.26% 良好 按讚評論比 5:100 一般 平均互動數 5,606 平均按讚數 5,552 平均留言數 54" at bounding box center [291, 172] width 266 height 68
copy div "5,552"
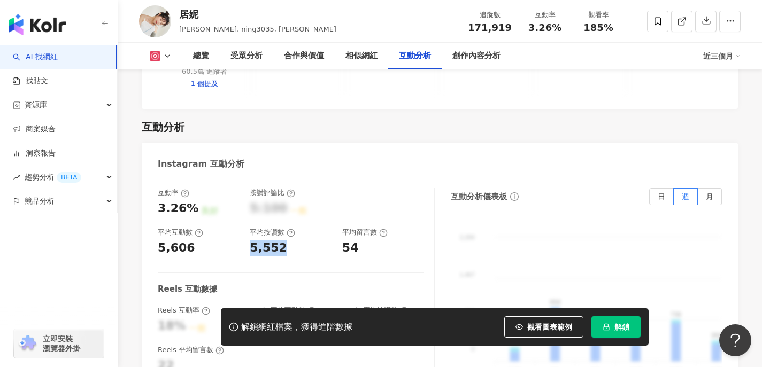
scroll to position [2176, 0]
drag, startPoint x: 200, startPoint y: 156, endPoint x: 159, endPoint y: 157, distance: 41.7
click at [159, 239] on div "5,606" at bounding box center [198, 247] width 81 height 17
copy div "5,606"
